Goal: Information Seeking & Learning: Check status

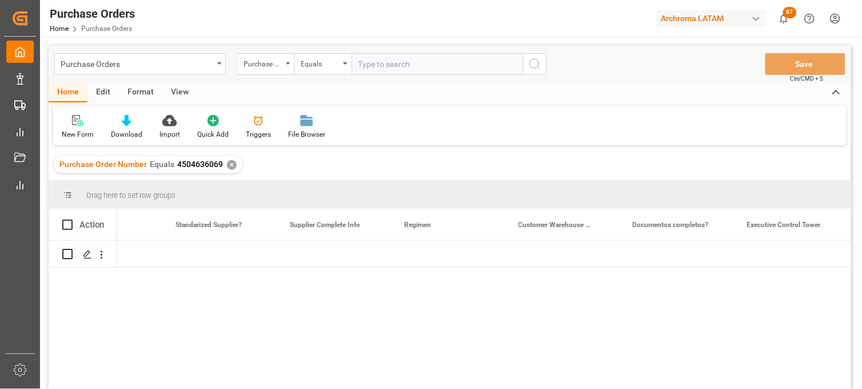
scroll to position [0, 1786]
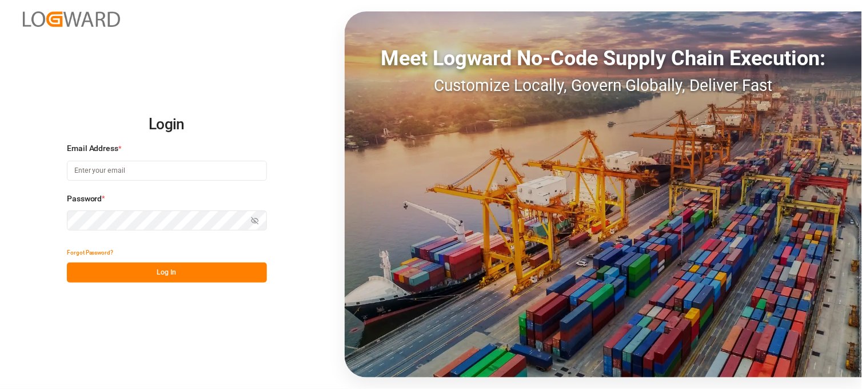
type input "[PERSON_NAME][EMAIL_ADDRESS][PERSON_NAME][DOMAIN_NAME]"
click at [176, 276] on button "Log In" at bounding box center [167, 273] width 200 height 20
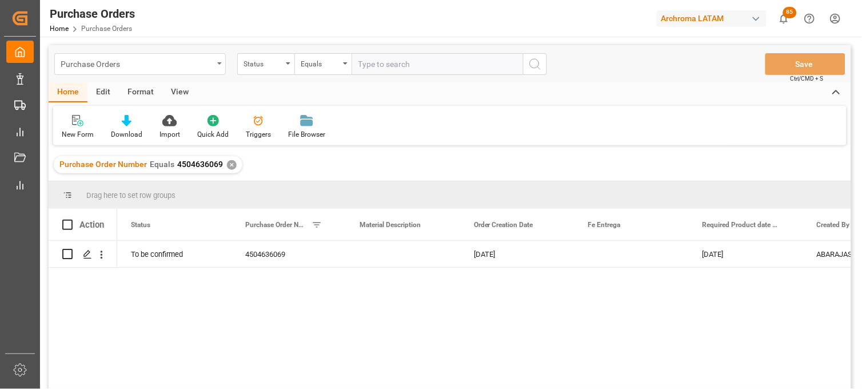
click at [216, 69] on div "Purchase Orders" at bounding box center [140, 64] width 172 height 22
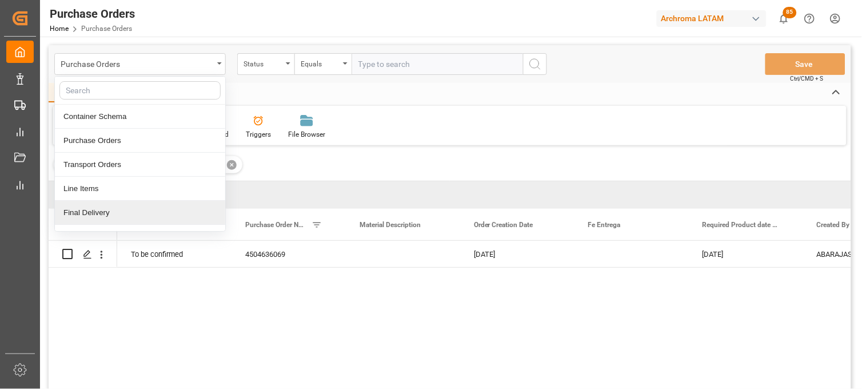
click at [158, 218] on div "Final Delivery" at bounding box center [140, 213] width 170 height 24
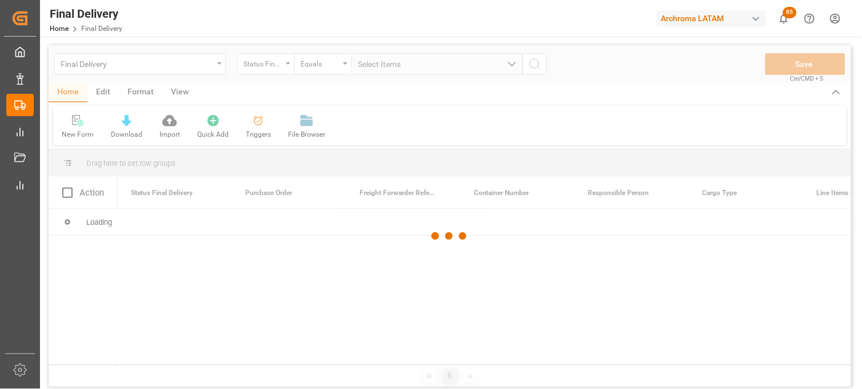
click at [283, 65] on div at bounding box center [450, 236] width 803 height 382
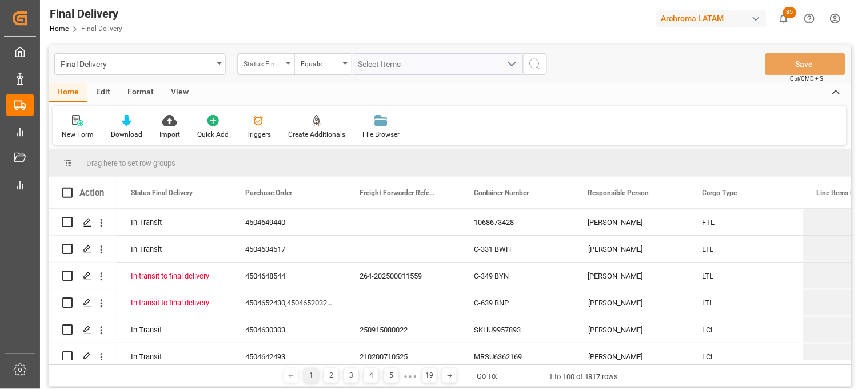
click at [287, 64] on icon "open menu" at bounding box center [288, 63] width 5 height 2
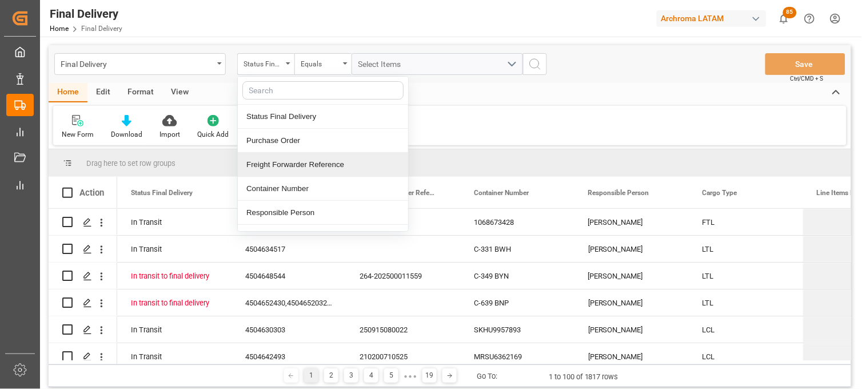
click at [294, 155] on div "Freight Forwarder Reference" at bounding box center [323, 165] width 170 height 24
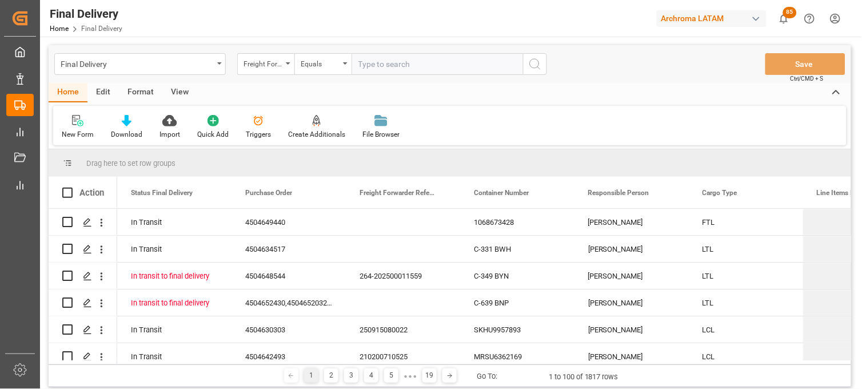
click at [356, 70] on input "text" at bounding box center [438, 64] width 172 height 22
type input "250906900020"
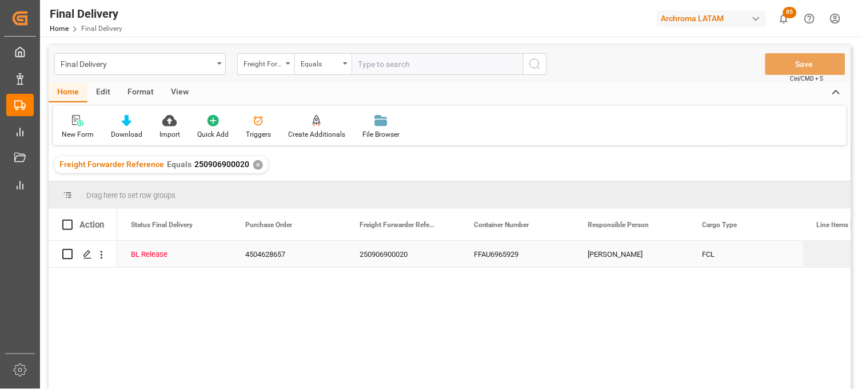
click at [495, 264] on div "FFAU6965929" at bounding box center [517, 254] width 114 height 26
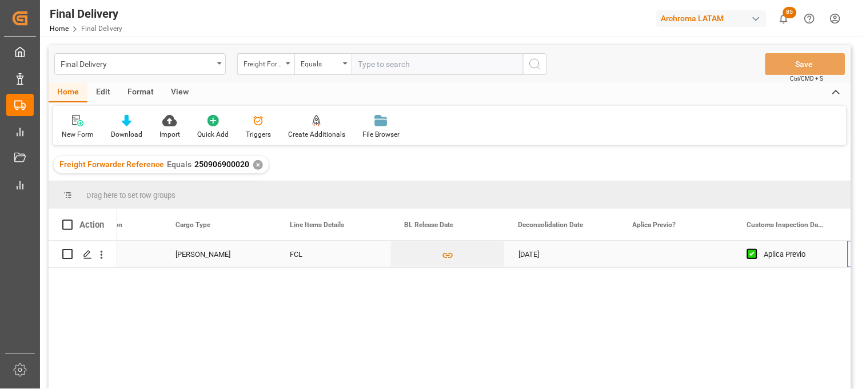
scroll to position [0, 527]
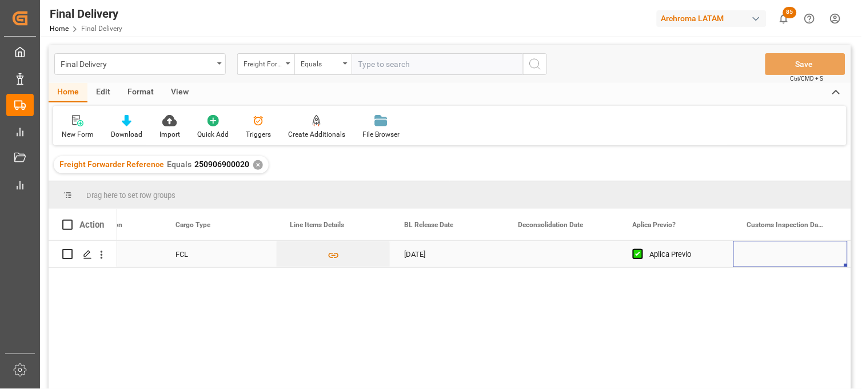
click at [765, 257] on div "Press SPACE to select this row." at bounding box center [791, 254] width 114 height 26
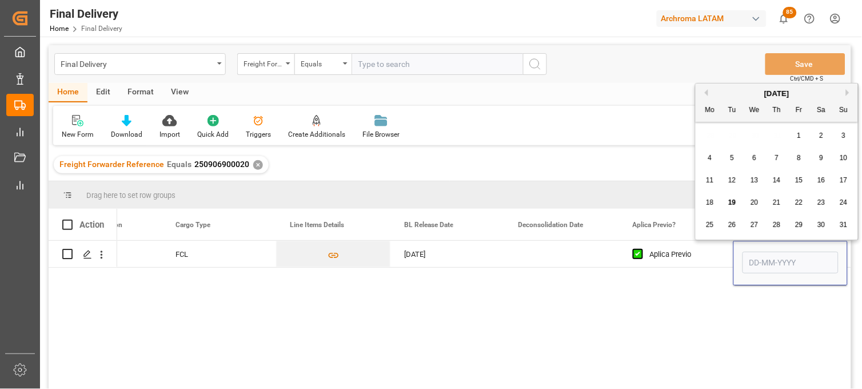
click at [730, 200] on span "19" at bounding box center [732, 202] width 7 height 8
type input "[DATE]"
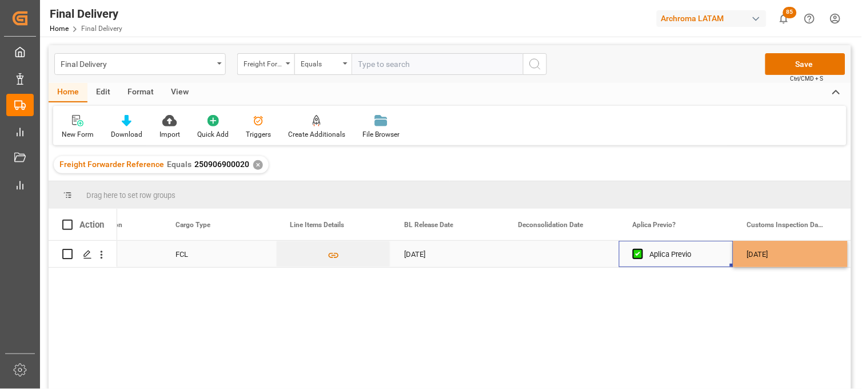
click at [673, 260] on div "Aplica Previo" at bounding box center [685, 254] width 70 height 26
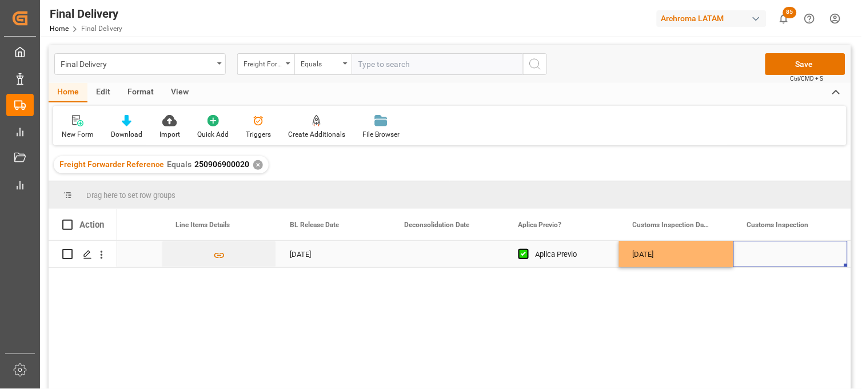
scroll to position [0, 870]
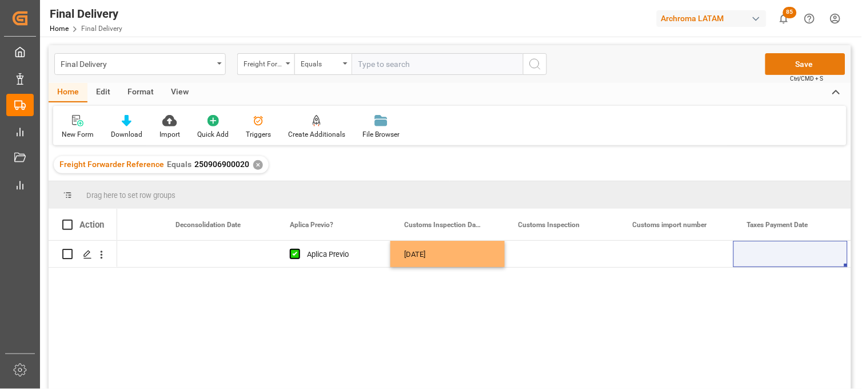
click at [801, 63] on button "Save" at bounding box center [806, 64] width 80 height 22
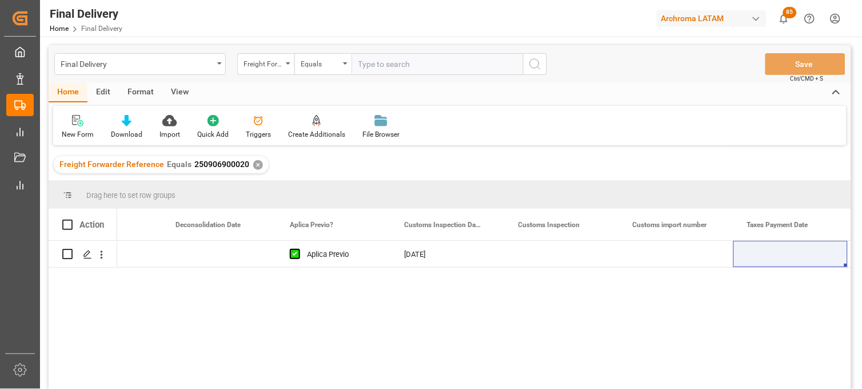
click at [253, 166] on div "✕" at bounding box center [258, 165] width 10 height 10
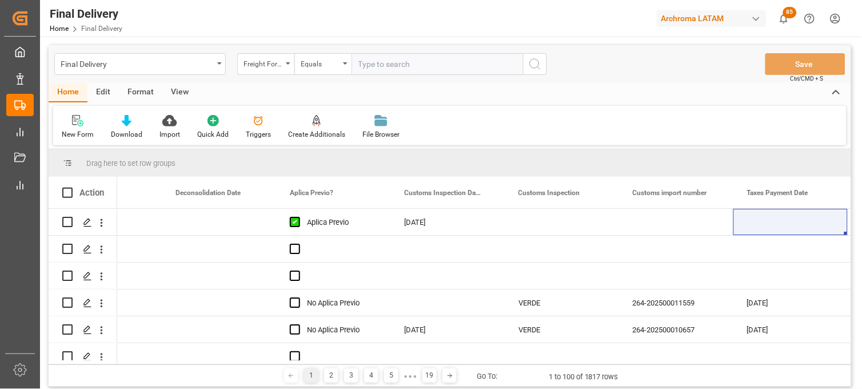
click at [363, 62] on input "text" at bounding box center [438, 64] width 172 height 22
paste input "250815080117"
type input "250815080117"
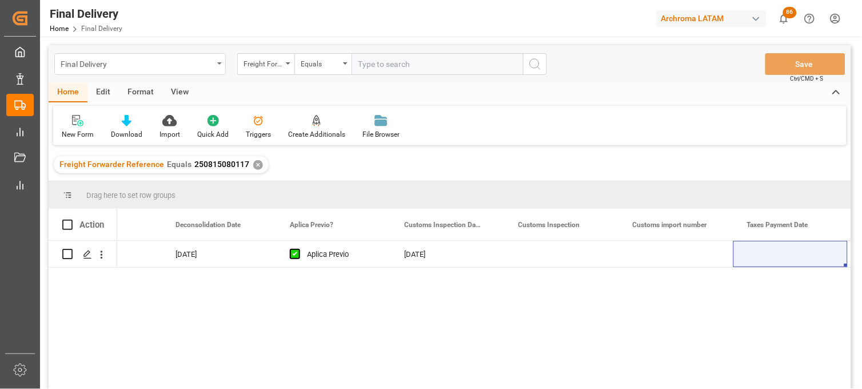
click at [143, 69] on div "Final Delivery" at bounding box center [137, 63] width 153 height 14
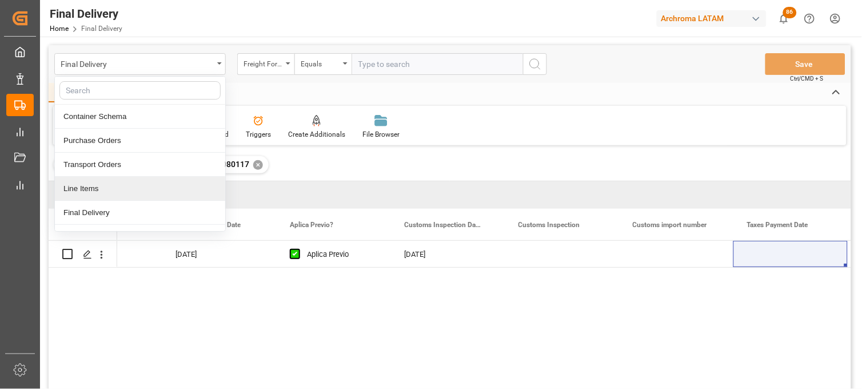
click at [136, 184] on div "Line Items" at bounding box center [140, 189] width 170 height 24
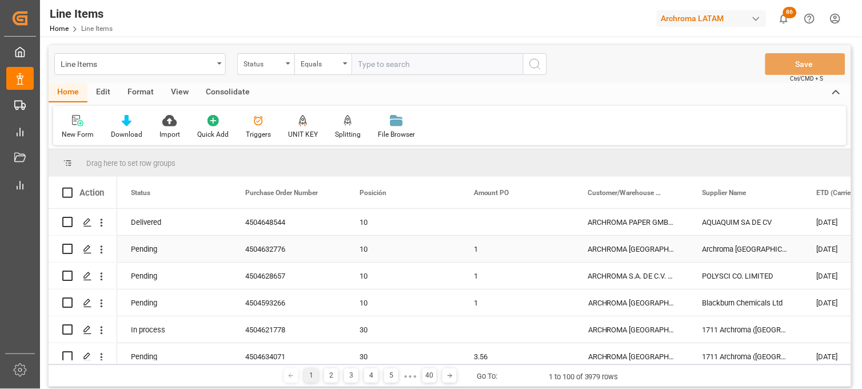
click at [622, 243] on div "ARCHROMA COLOMBIA S.A.S" at bounding box center [632, 249] width 114 height 26
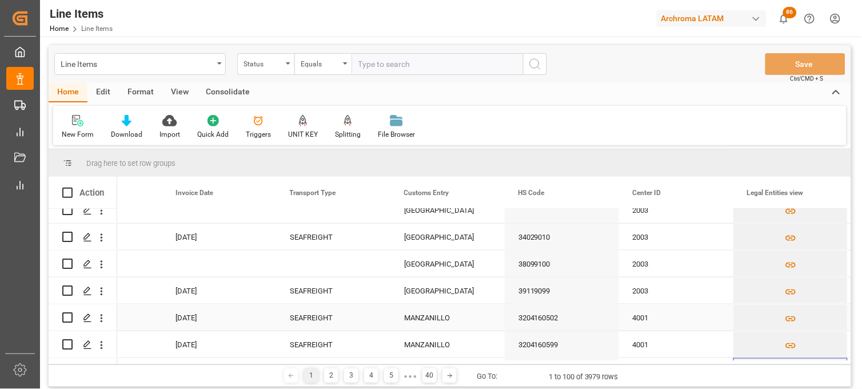
scroll to position [361, 0]
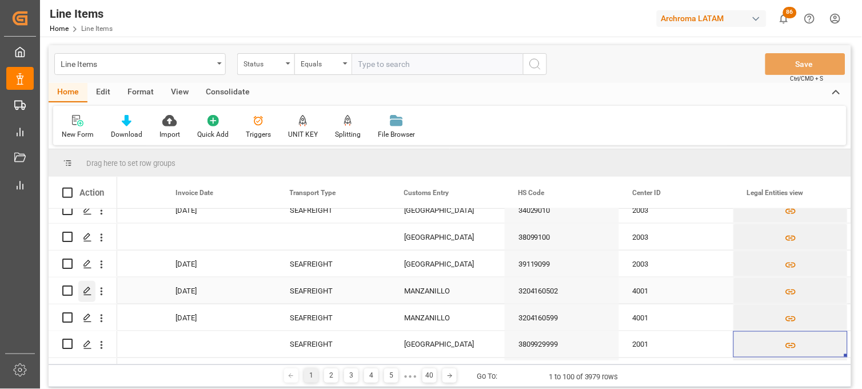
click at [89, 289] on icon "Press SPACE to select this row." at bounding box center [87, 291] width 9 height 9
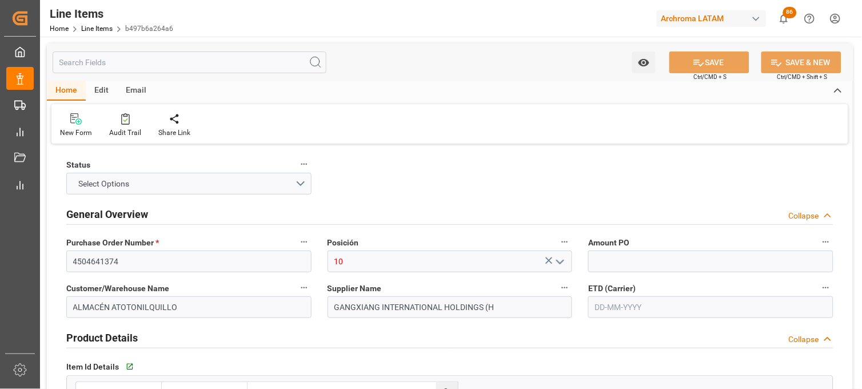
type input "1"
type input "12171700"
type input "648"
type input "16200"
type input "21984"
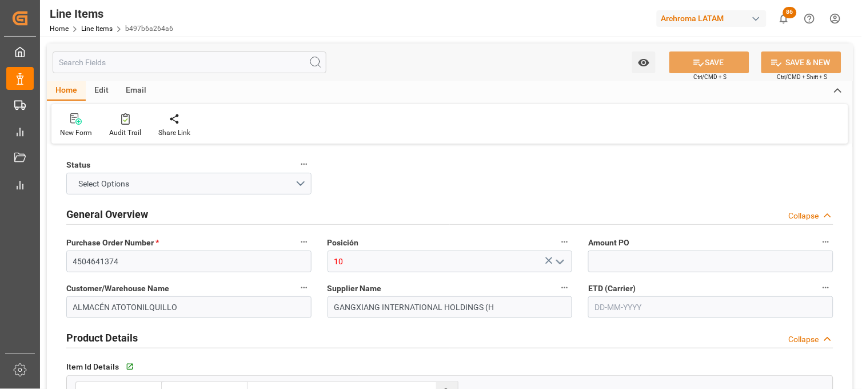
type input "272170"
type input "3204160502"
type input "[DATE]"
type input "19-08-2025 14:36"
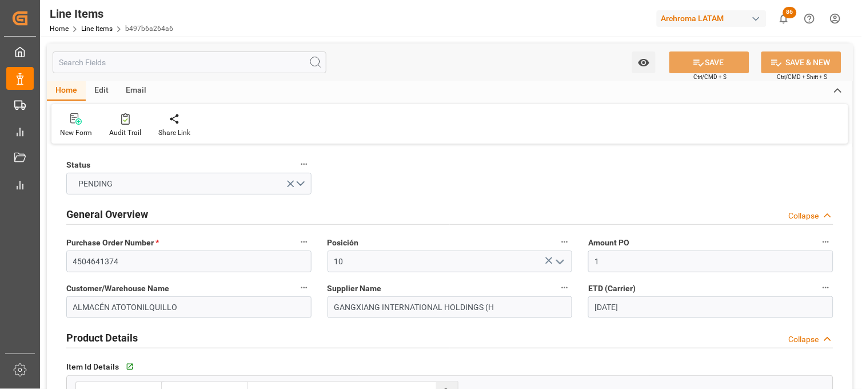
type input "18-07-2025 18:08"
click at [584, 297] on div "ETD (Carrier) 06-08-2025" at bounding box center [711, 299] width 261 height 46
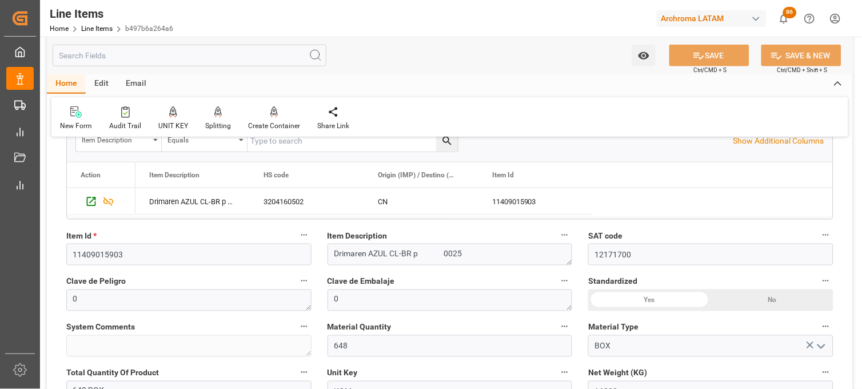
scroll to position [254, 0]
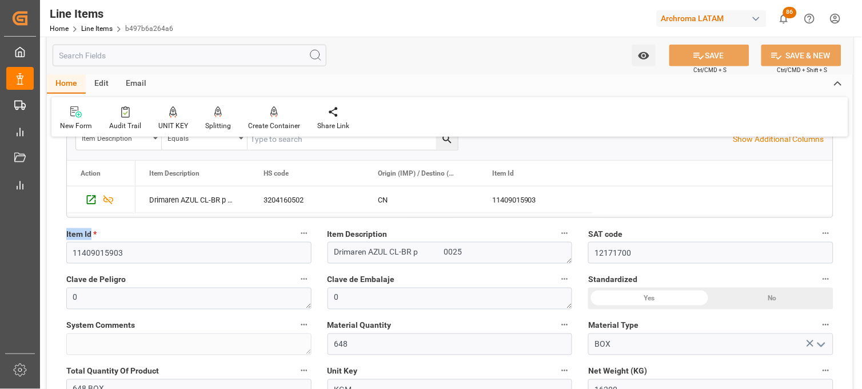
drag, startPoint x: 92, startPoint y: 236, endPoint x: 63, endPoint y: 240, distance: 28.9
click at [63, 240] on div "Item Id * 11409015903" at bounding box center [188, 245] width 261 height 46
copy span "Item Id"
click at [440, 273] on label "Clave de Embalaje" at bounding box center [450, 280] width 245 height 16
click at [558, 273] on button "Clave de Embalaje" at bounding box center [565, 279] width 15 height 15
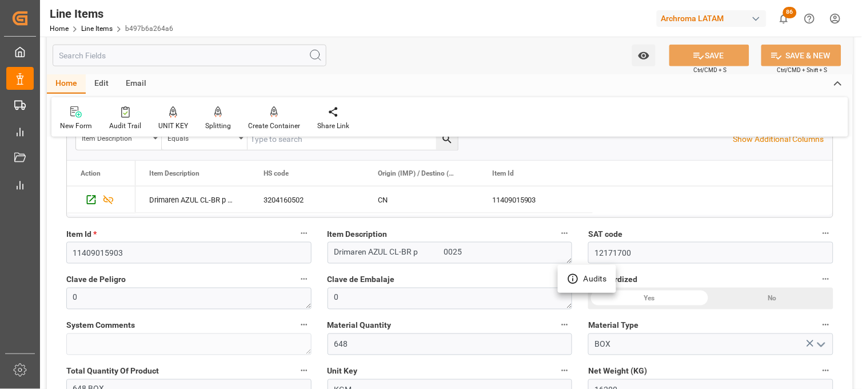
click at [440, 273] on div at bounding box center [431, 194] width 862 height 389
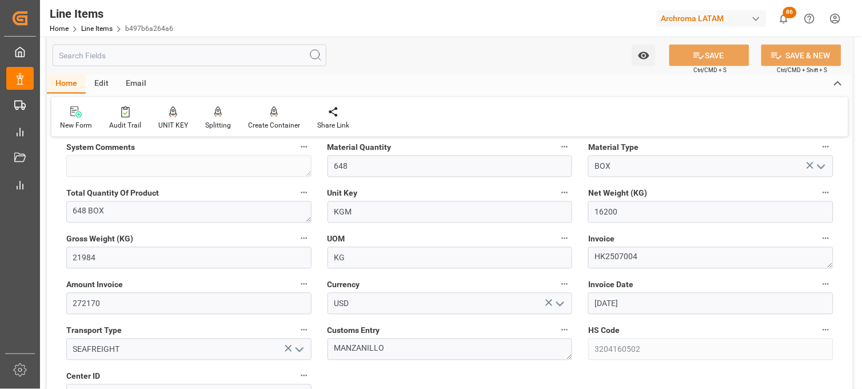
scroll to position [458, 0]
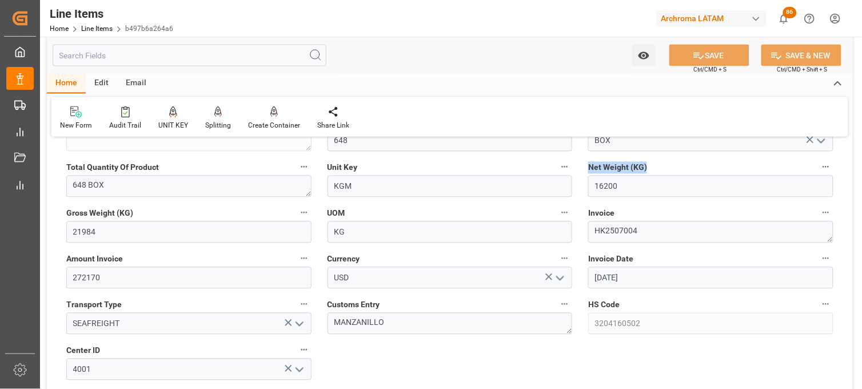
drag, startPoint x: 587, startPoint y: 165, endPoint x: 648, endPoint y: 170, distance: 61.5
click at [648, 170] on div "Net Weight (KG) 16200" at bounding box center [711, 179] width 261 height 46
copy span "Net Weight (KG)"
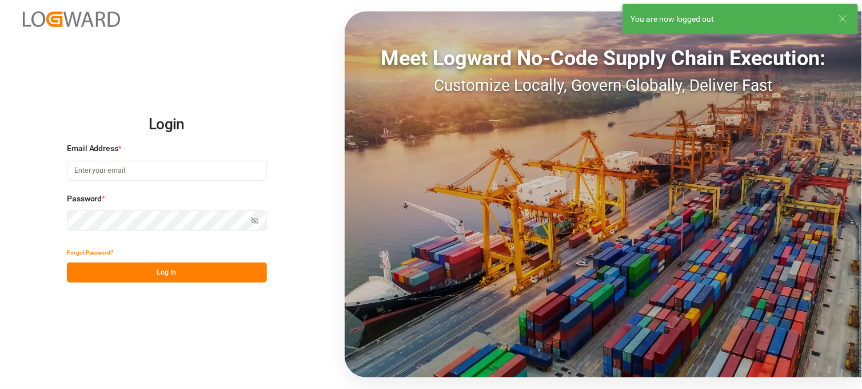
type input "[PERSON_NAME][EMAIL_ADDRESS][PERSON_NAME][DOMAIN_NAME]"
click at [136, 264] on button "Log In" at bounding box center [167, 273] width 200 height 20
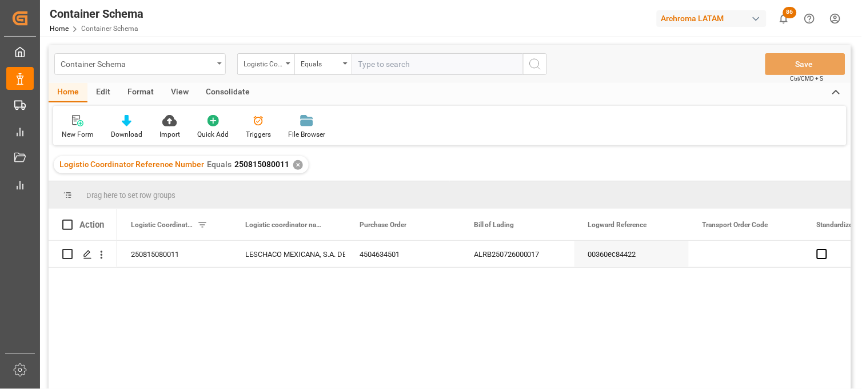
click at [215, 59] on div "Container Schema" at bounding box center [140, 64] width 172 height 22
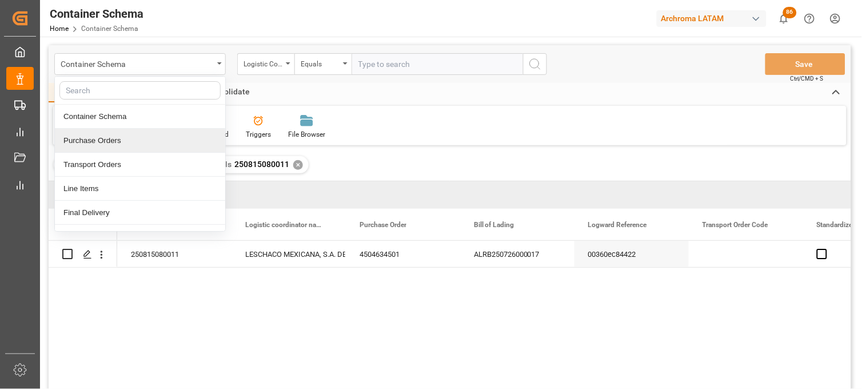
click at [170, 145] on div "Purchase Orders" at bounding box center [140, 141] width 170 height 24
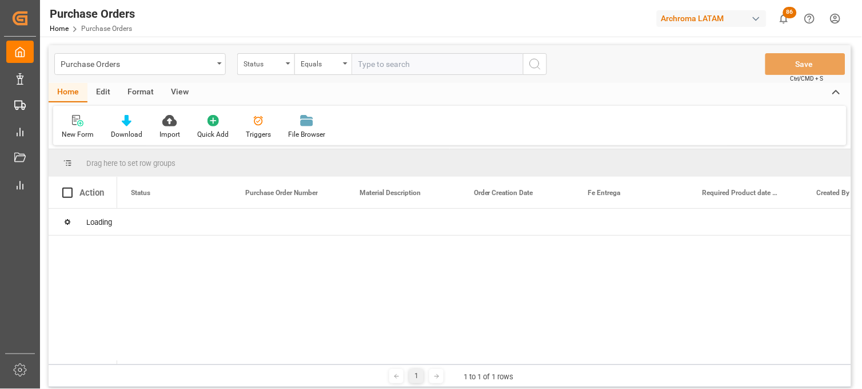
click at [287, 64] on icon "open menu" at bounding box center [288, 63] width 5 height 2
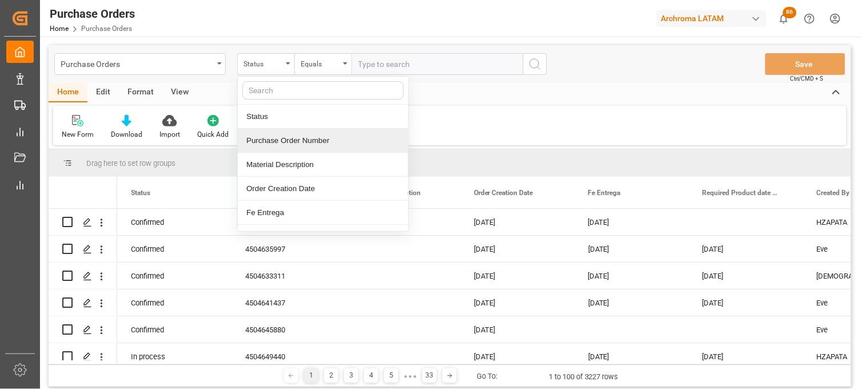
click at [300, 148] on div "Purchase Order Number" at bounding box center [323, 141] width 170 height 24
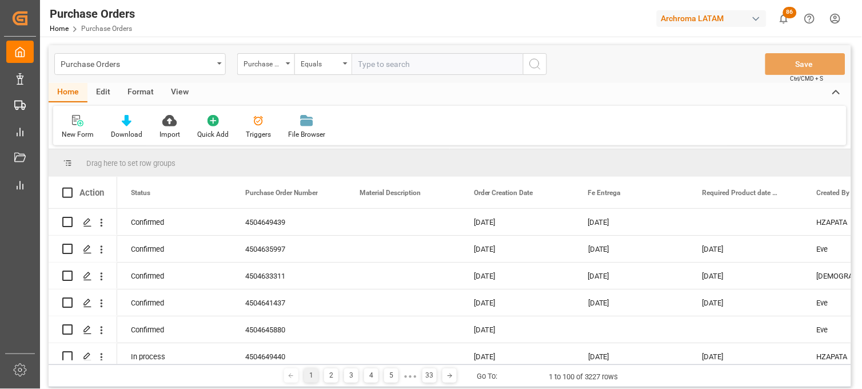
click at [361, 43] on div "Purchase Orders Purchase Order Number Equals Save Ctrl/CMD + S Home Edit Format…" at bounding box center [450, 279] width 820 height 485
click at [369, 53] on input "text" at bounding box center [438, 64] width 172 height 22
paste input "4504649440"
type input "4504649440"
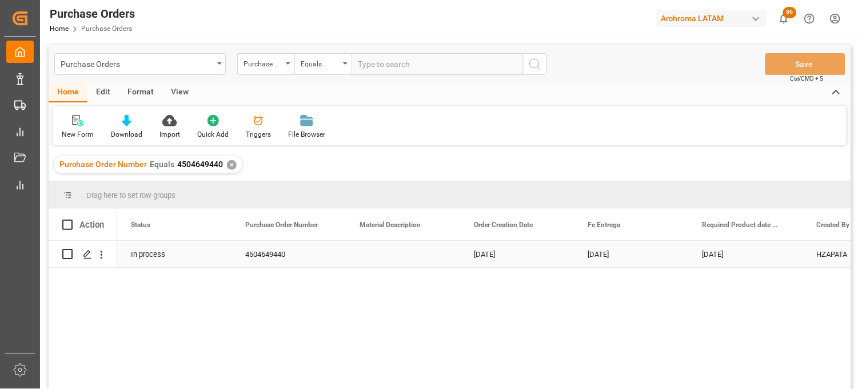
click at [491, 259] on div "[DATE]" at bounding box center [517, 254] width 114 height 26
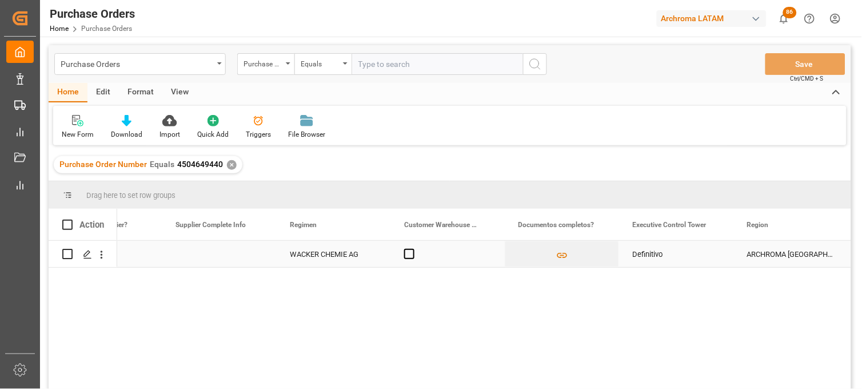
scroll to position [0, 2014]
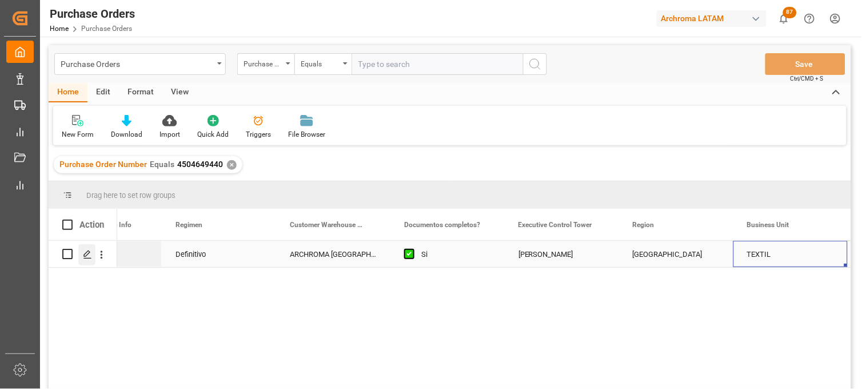
click at [92, 258] on icon "Press SPACE to select this row." at bounding box center [87, 254] width 9 height 9
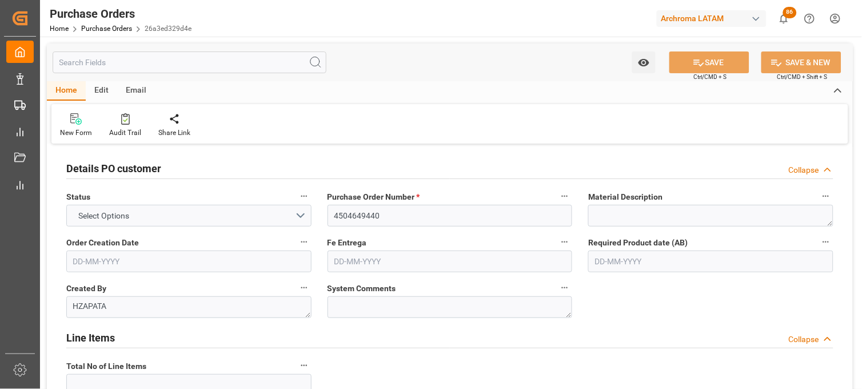
type input "2"
type input "[DATE]"
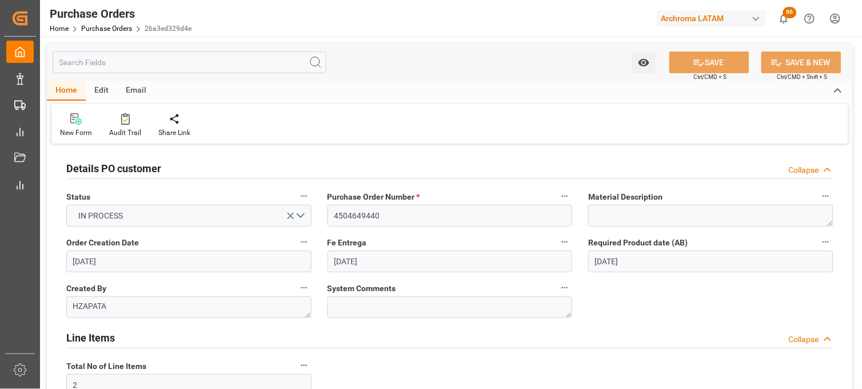
type input "[DATE]"
drag, startPoint x: 415, startPoint y: 199, endPoint x: 329, endPoint y: 198, distance: 85.8
click at [329, 198] on span "Purchase Order Number *" at bounding box center [374, 197] width 93 height 12
copy span "Purchase Order Number"
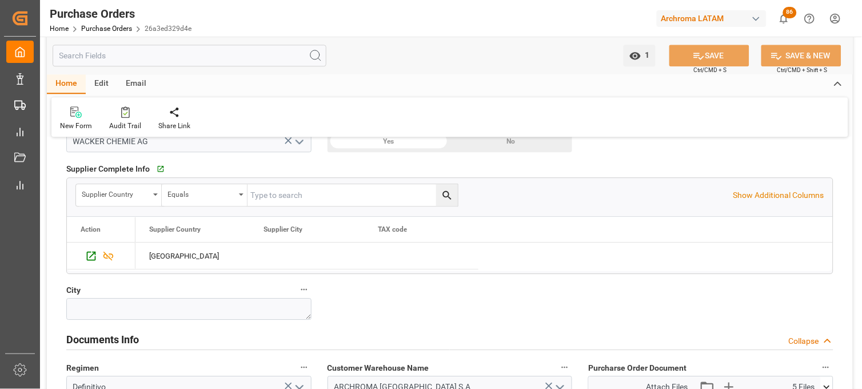
scroll to position [610, 0]
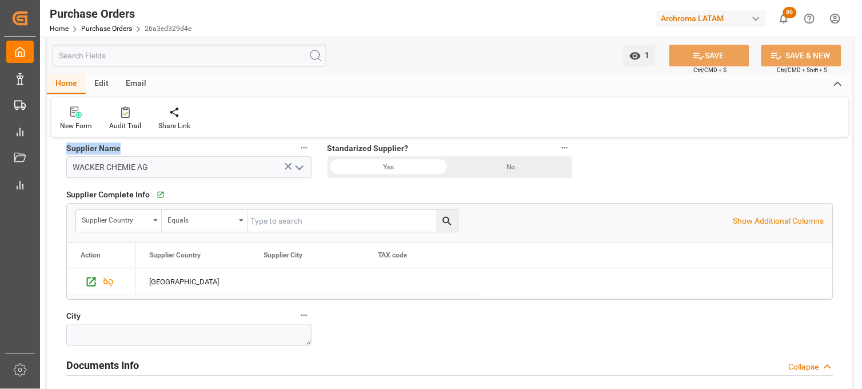
drag, startPoint x: 122, startPoint y: 149, endPoint x: 63, endPoint y: 154, distance: 58.6
click at [63, 154] on div "Supplier Name [PERSON_NAME] CHEMIE AG" at bounding box center [188, 159] width 261 height 46
copy span "Supplier Name"
click at [861, 165] on div at bounding box center [431, 194] width 862 height 389
click at [826, 172] on div "Details PO customer Collapse Status IN PROCESS Purchase Order Number * 45046494…" at bounding box center [450, 49] width 806 height 1025
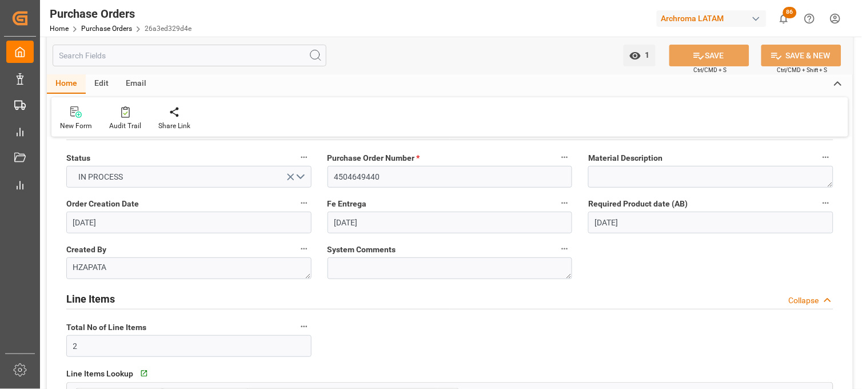
scroll to position [0, 0]
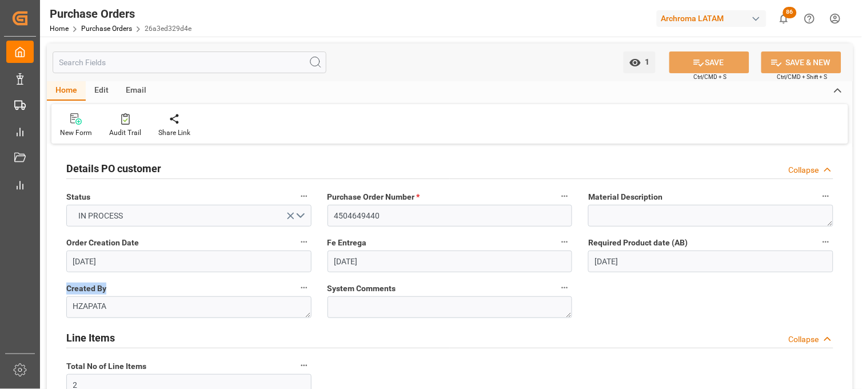
drag, startPoint x: 108, startPoint y: 295, endPoint x: 65, endPoint y: 290, distance: 42.6
click at [65, 290] on div "Created By HZAPATA" at bounding box center [188, 299] width 261 height 46
copy span "Created By"
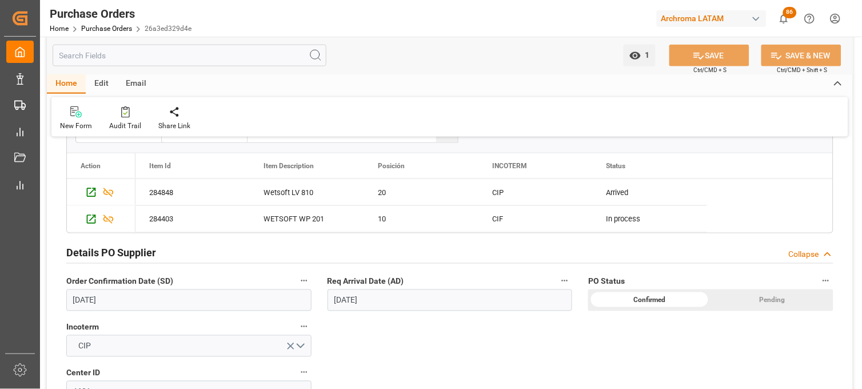
scroll to position [75, 0]
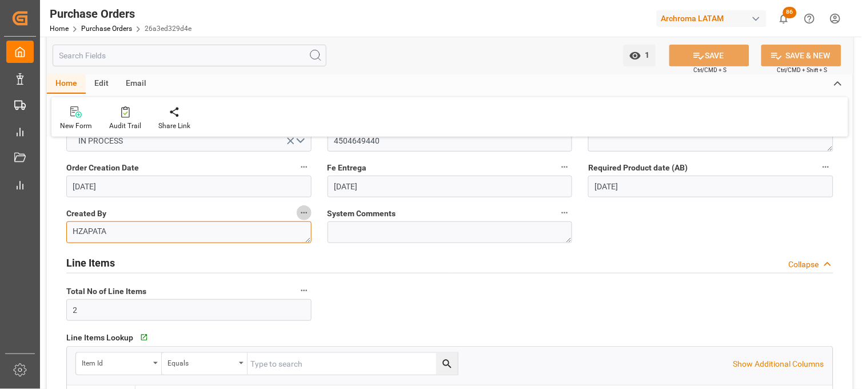
click at [106, 226] on textarea "HZAPATA" at bounding box center [188, 232] width 245 height 22
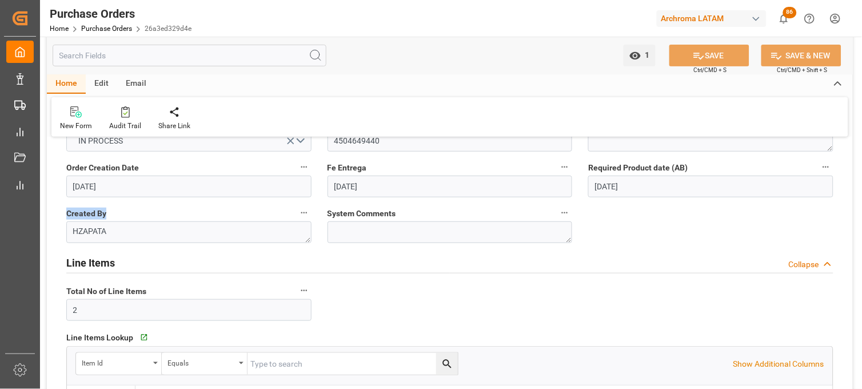
drag, startPoint x: 108, startPoint y: 213, endPoint x: 56, endPoint y: 214, distance: 51.5
copy span "Created By"
drag, startPoint x: 141, startPoint y: 165, endPoint x: 66, endPoint y: 173, distance: 74.8
click at [66, 173] on label "Order Creation Date" at bounding box center [188, 168] width 245 height 16
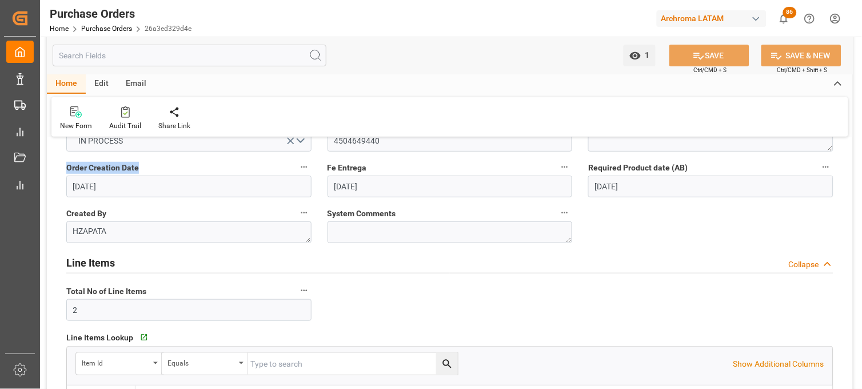
copy span "Order Creation Date"
click at [316, 184] on div "Order Creation Date [DATE]" at bounding box center [188, 179] width 261 height 46
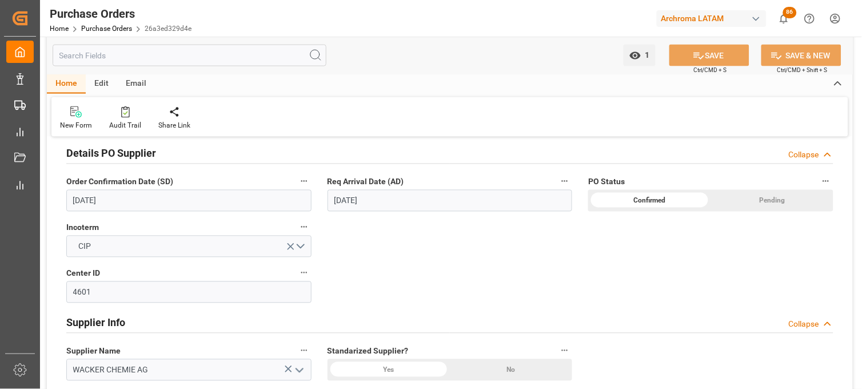
scroll to position [432, 0]
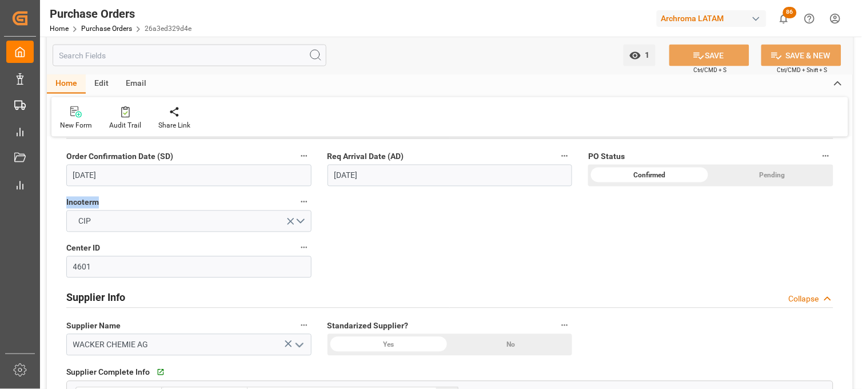
drag, startPoint x: 105, startPoint y: 202, endPoint x: 61, endPoint y: 206, distance: 44.2
click at [61, 206] on div "Incoterm CIP" at bounding box center [188, 213] width 261 height 46
copy span "Incoterm"
click at [599, 270] on div "Details PO customer Collapse Status IN PROCESS Purchase Order Number * 45046494…" at bounding box center [450, 227] width 806 height 1025
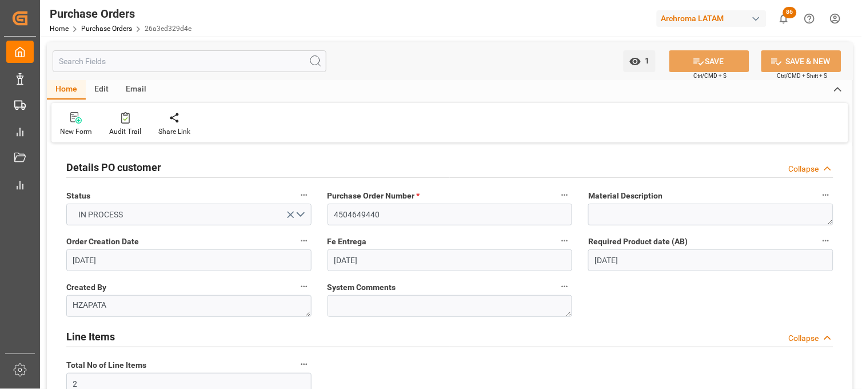
scroll to position [0, 0]
drag, startPoint x: 587, startPoint y: 198, endPoint x: 665, endPoint y: 201, distance: 77.3
click at [665, 201] on div "Material Description" at bounding box center [711, 208] width 261 height 46
copy span "Material Description"
click at [319, 208] on div "IN PROCESS" at bounding box center [189, 216] width 263 height 22
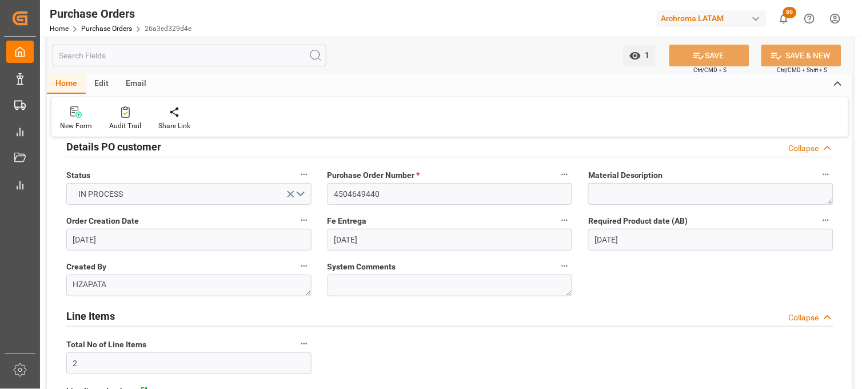
scroll to position [25, 0]
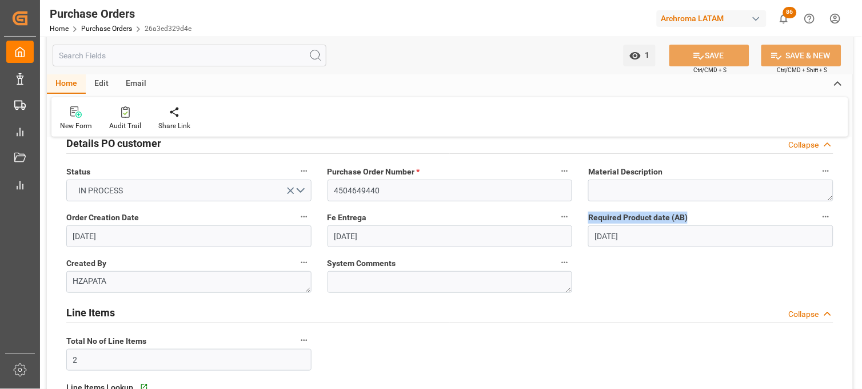
drag, startPoint x: 590, startPoint y: 221, endPoint x: 691, endPoint y: 220, distance: 101.2
click at [691, 220] on label "Required Product date (AB)" at bounding box center [711, 217] width 245 height 16
copy span "Required Product date (AB)"
drag, startPoint x: 323, startPoint y: 219, endPoint x: 369, endPoint y: 219, distance: 46.3
click at [369, 219] on div "Fe Entrega [DATE]" at bounding box center [450, 228] width 261 height 46
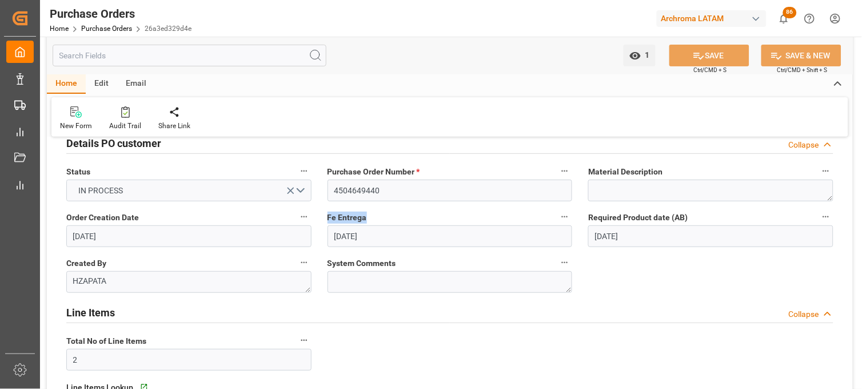
copy span "Fe Entrega"
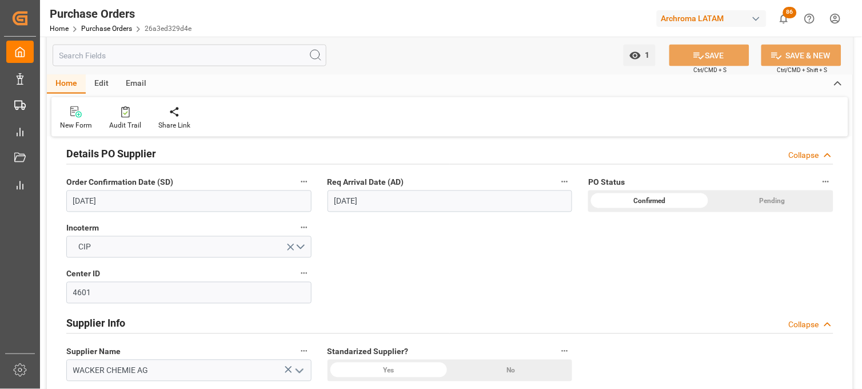
scroll to position [407, 0]
drag, startPoint x: 176, startPoint y: 182, endPoint x: 62, endPoint y: 184, distance: 114.4
click at [62, 184] on div "Order Confirmation Date (SD) [DATE]" at bounding box center [188, 193] width 261 height 46
copy span "Order Confirmation Date (SD)"
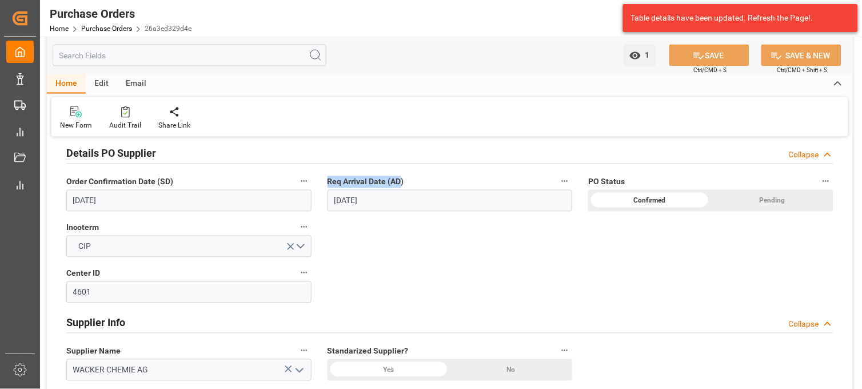
drag, startPoint x: 327, startPoint y: 182, endPoint x: 402, endPoint y: 189, distance: 75.9
click at [402, 189] on div "Req Arrival Date (AD) [DATE]" at bounding box center [450, 193] width 261 height 46
drag, startPoint x: 402, startPoint y: 189, endPoint x: 324, endPoint y: 184, distance: 78.0
click at [324, 184] on div "Req Arrival Date (AD) [DATE]" at bounding box center [450, 193] width 261 height 46
click at [416, 279] on div "Details PO customer Collapse Status IN PROCESS Purchase Order Number * 45046494…" at bounding box center [450, 252] width 806 height 1025
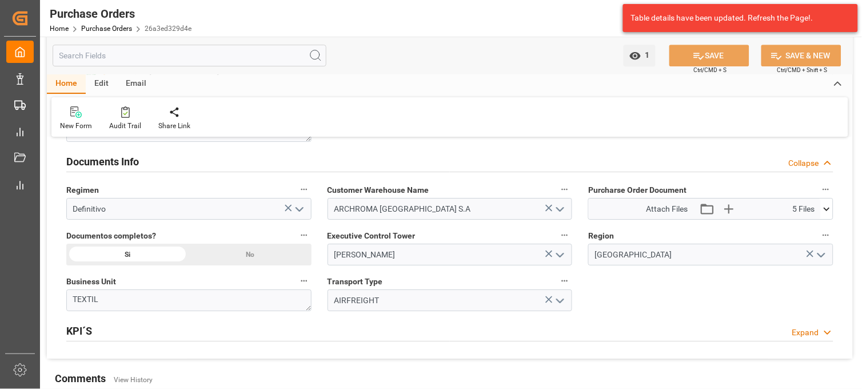
scroll to position [838, 0]
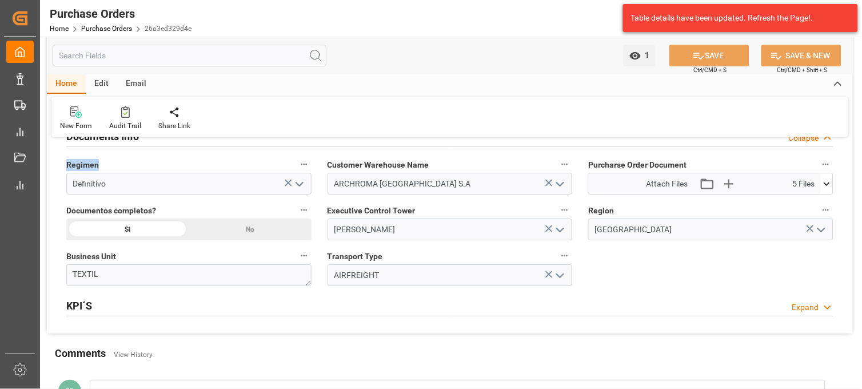
drag, startPoint x: 62, startPoint y: 164, endPoint x: 100, endPoint y: 168, distance: 38.5
click at [100, 168] on div "Regimen Definitivo" at bounding box center [188, 176] width 261 height 46
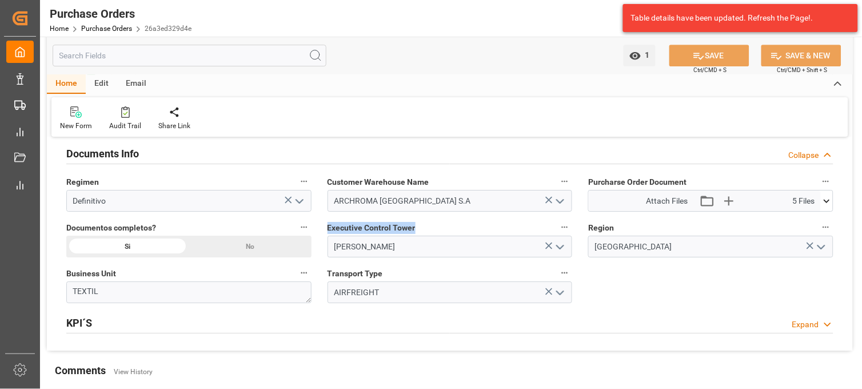
drag, startPoint x: 329, startPoint y: 230, endPoint x: 414, endPoint y: 235, distance: 85.4
click at [414, 235] on label "Executive Control Tower" at bounding box center [450, 228] width 245 height 16
click at [598, 230] on span "Region" at bounding box center [602, 228] width 26 height 12
click at [819, 230] on button "Region" at bounding box center [826, 227] width 15 height 15
click at [598, 230] on span "Region" at bounding box center [602, 228] width 26 height 12
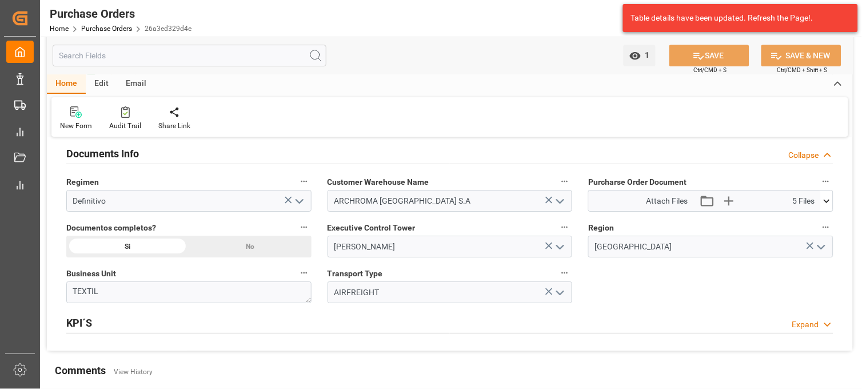
click at [819, 230] on button "Region" at bounding box center [826, 227] width 15 height 15
click at [598, 230] on div at bounding box center [431, 194] width 862 height 389
click at [597, 229] on span "Region" at bounding box center [602, 228] width 26 height 12
click at [819, 229] on button "Region" at bounding box center [826, 227] width 15 height 15
click at [597, 229] on body "Created by potrace 1.15, written by [PERSON_NAME] [DATE]-[DATE] Created by potr…" at bounding box center [431, 194] width 862 height 389
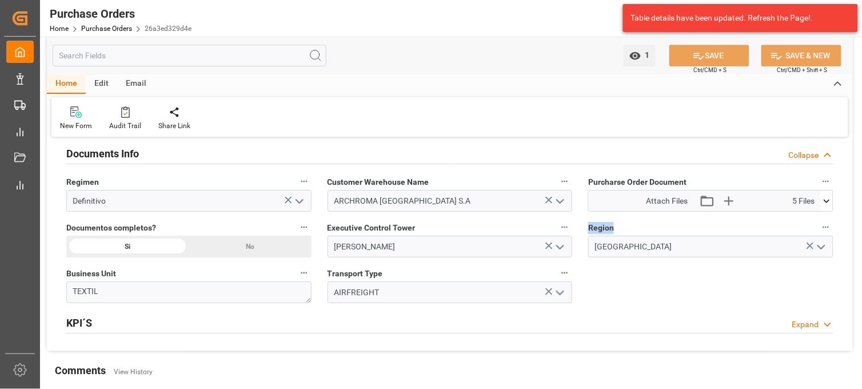
click at [597, 229] on span "Region" at bounding box center [602, 228] width 26 height 12
click at [819, 229] on button "Region" at bounding box center [826, 227] width 15 height 15
click at [597, 229] on div at bounding box center [431, 194] width 862 height 389
click at [597, 229] on span "Region" at bounding box center [602, 228] width 26 height 12
click at [819, 229] on button "Region" at bounding box center [826, 227] width 15 height 15
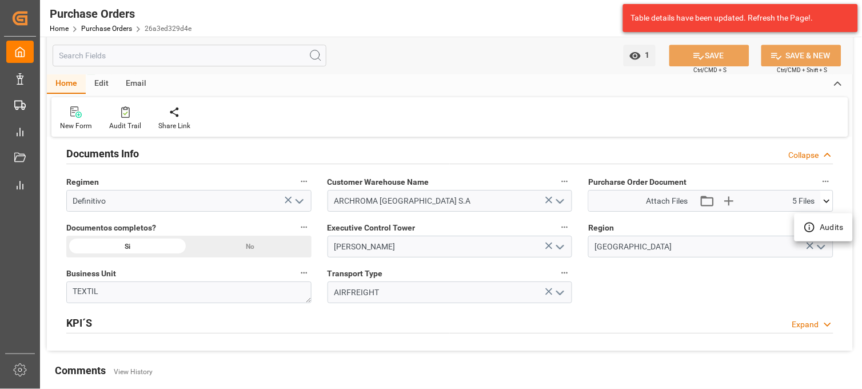
click at [597, 229] on div at bounding box center [431, 194] width 862 height 389
click at [597, 229] on span "Region" at bounding box center [602, 228] width 26 height 12
click at [819, 229] on button "Region" at bounding box center [826, 227] width 15 height 15
drag, startPoint x: 116, startPoint y: 267, endPoint x: 77, endPoint y: 275, distance: 39.0
click at [77, 275] on div at bounding box center [431, 194] width 862 height 389
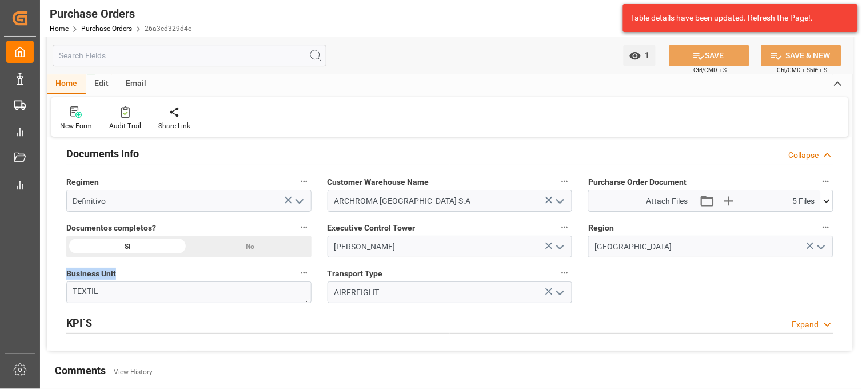
drag, startPoint x: 61, startPoint y: 273, endPoint x: 118, endPoint y: 275, distance: 57.2
click at [118, 275] on div "Business Unit TEXTIL" at bounding box center [188, 284] width 261 height 46
drag, startPoint x: 324, startPoint y: 271, endPoint x: 391, endPoint y: 276, distance: 66.5
click at [391, 276] on div "Transport Type AIRFREIGHT" at bounding box center [450, 284] width 261 height 46
click at [568, 295] on button "open menu" at bounding box center [559, 293] width 17 height 18
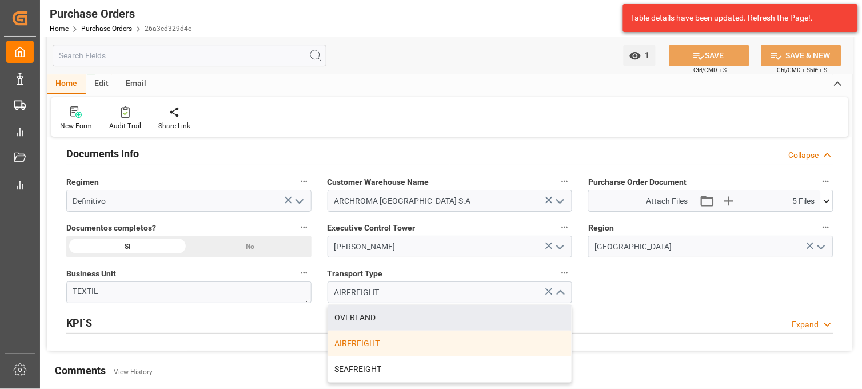
click at [319, 185] on div "Regimen Definitivo" at bounding box center [188, 193] width 261 height 46
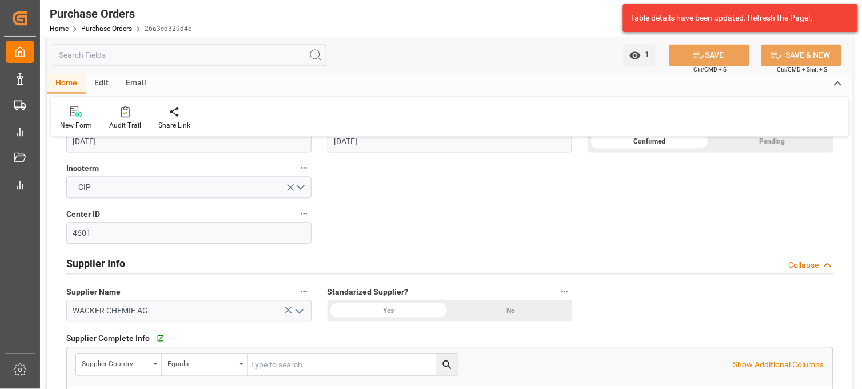
scroll to position [440, 0]
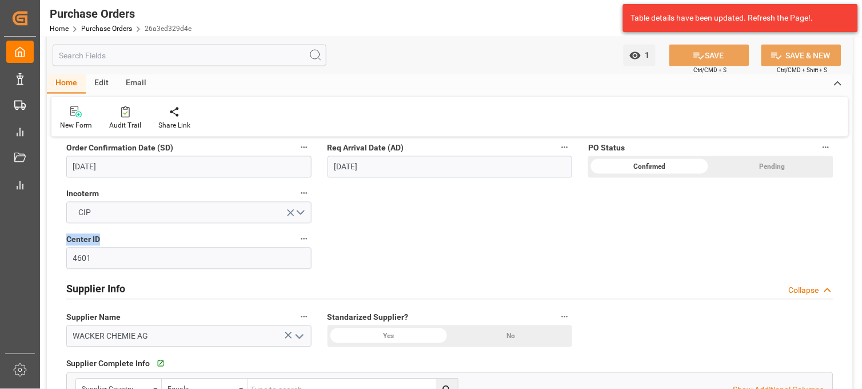
drag, startPoint x: 104, startPoint y: 242, endPoint x: 59, endPoint y: 238, distance: 45.4
click at [59, 238] on div "Center ID 4601" at bounding box center [188, 251] width 261 height 46
click at [435, 229] on div "Details PO customer Collapse Status IN PROCESS Purchase Order Number * 45046494…" at bounding box center [450, 219] width 806 height 1025
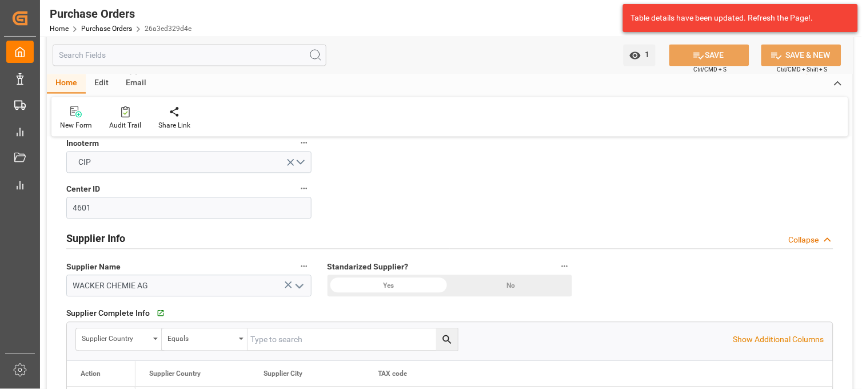
scroll to position [508, 0]
